Goal: Use online tool/utility: Utilize a website feature to perform a specific function

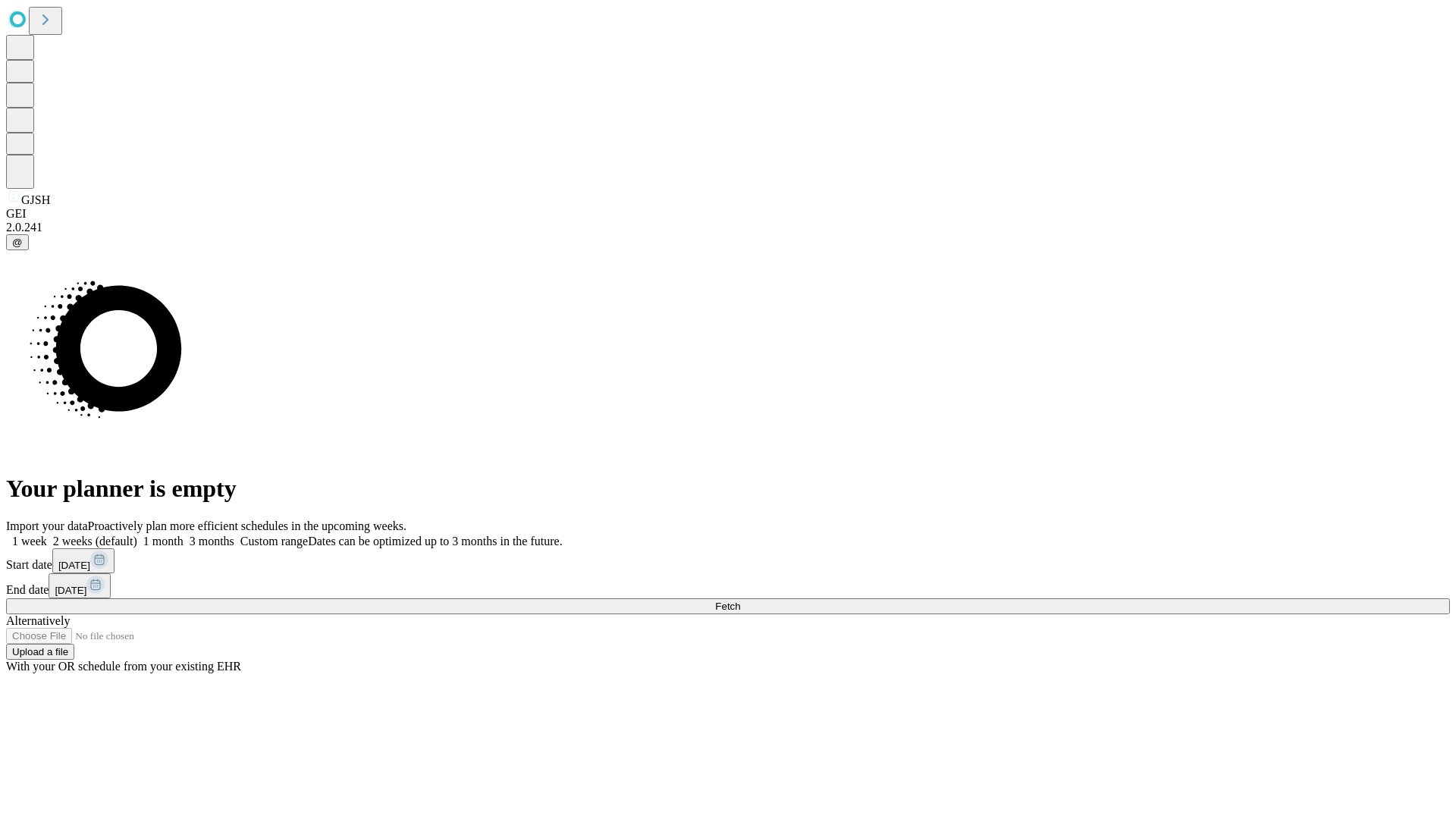
click at [739, 601] on span "Fetch" at bounding box center [727, 606] width 25 height 11
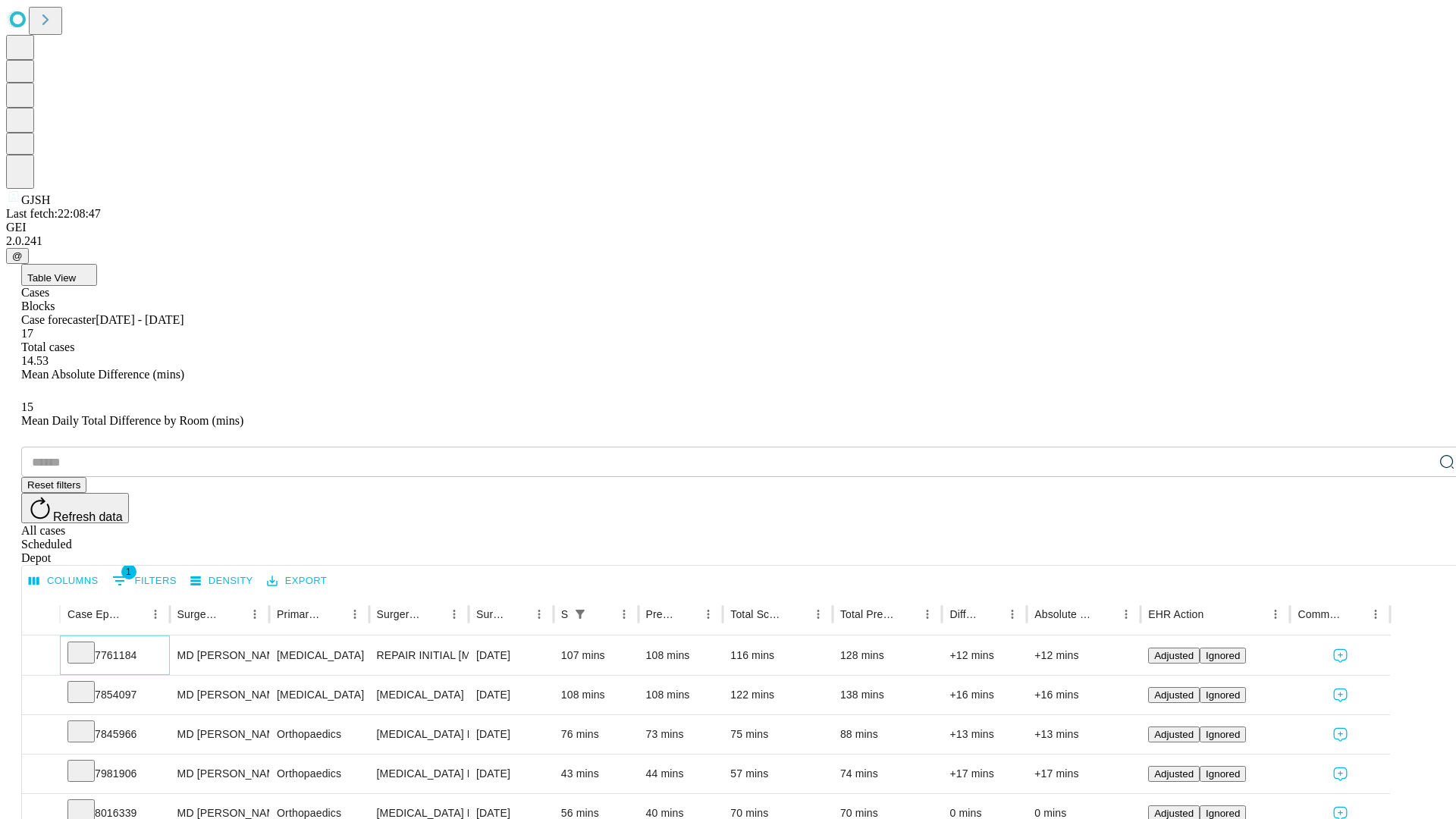
click at [89, 644] on icon at bounding box center [81, 651] width 15 height 15
